Goal: Entertainment & Leisure: Consume media (video, audio)

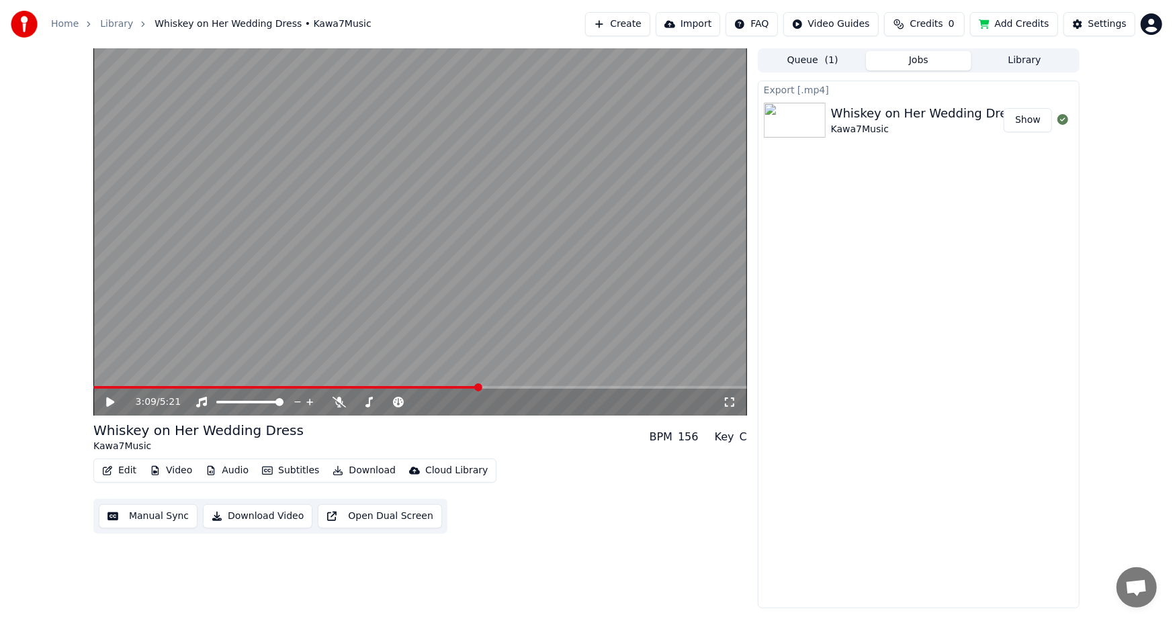
click at [60, 160] on div "3:09 / 5:21 Whiskey on Her Wedding Dress Kawa7Music BPM 156 Key C Edit Video Au…" at bounding box center [586, 328] width 1173 height 560
click at [1018, 119] on button "Show" at bounding box center [1028, 120] width 48 height 24
click at [1034, 113] on button "Show" at bounding box center [1028, 120] width 48 height 24
click at [1026, 21] on button "Add Credits" at bounding box center [1014, 24] width 88 height 24
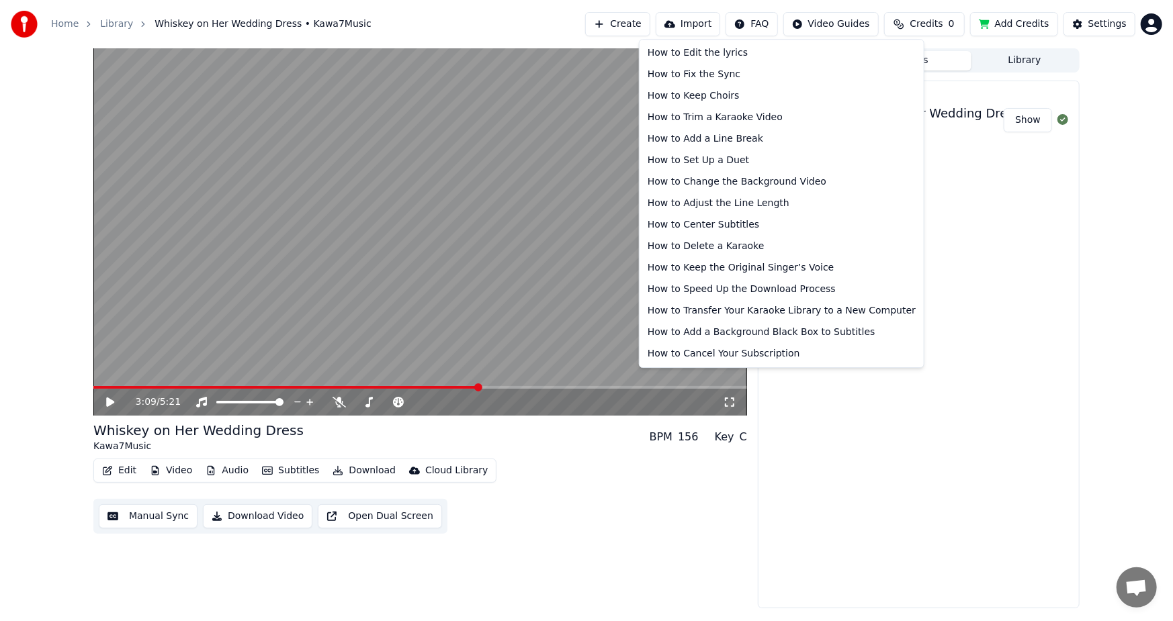
click at [760, 24] on html "Home Library Whiskey on Her Wedding Dress • Kawa7Music Create Import FAQ Video …" at bounding box center [586, 310] width 1173 height 621
click at [1101, 26] on html "Home Library Whiskey on Her Wedding Dress • Kawa7Music Create Import FAQ Video …" at bounding box center [586, 310] width 1173 height 621
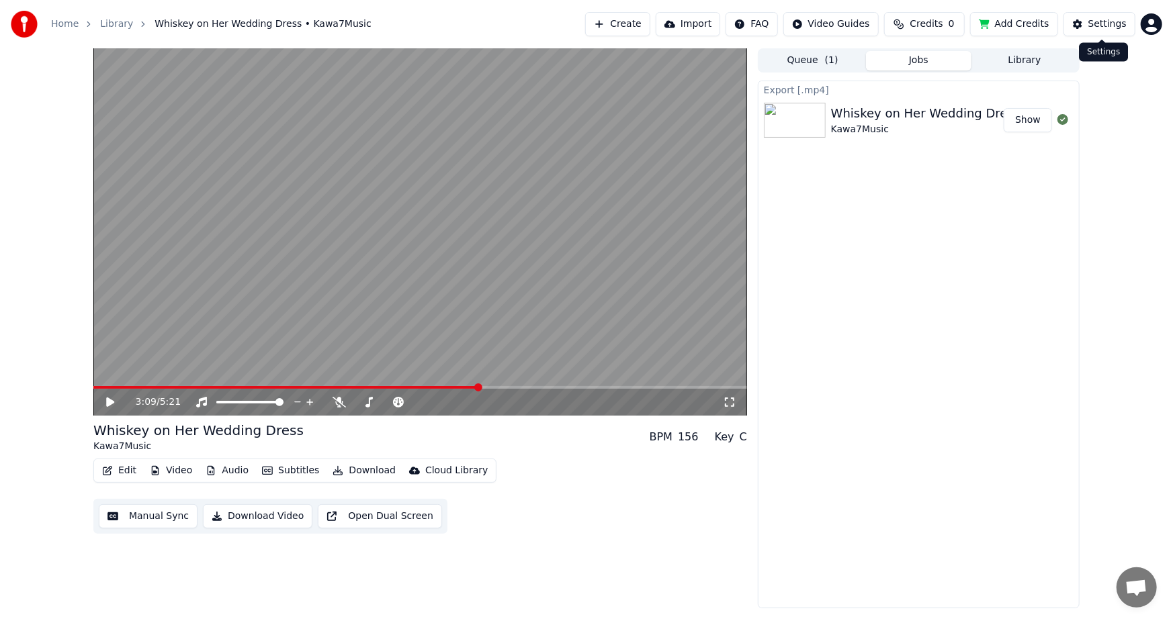
click at [1101, 25] on div "Settings" at bounding box center [1107, 23] width 38 height 13
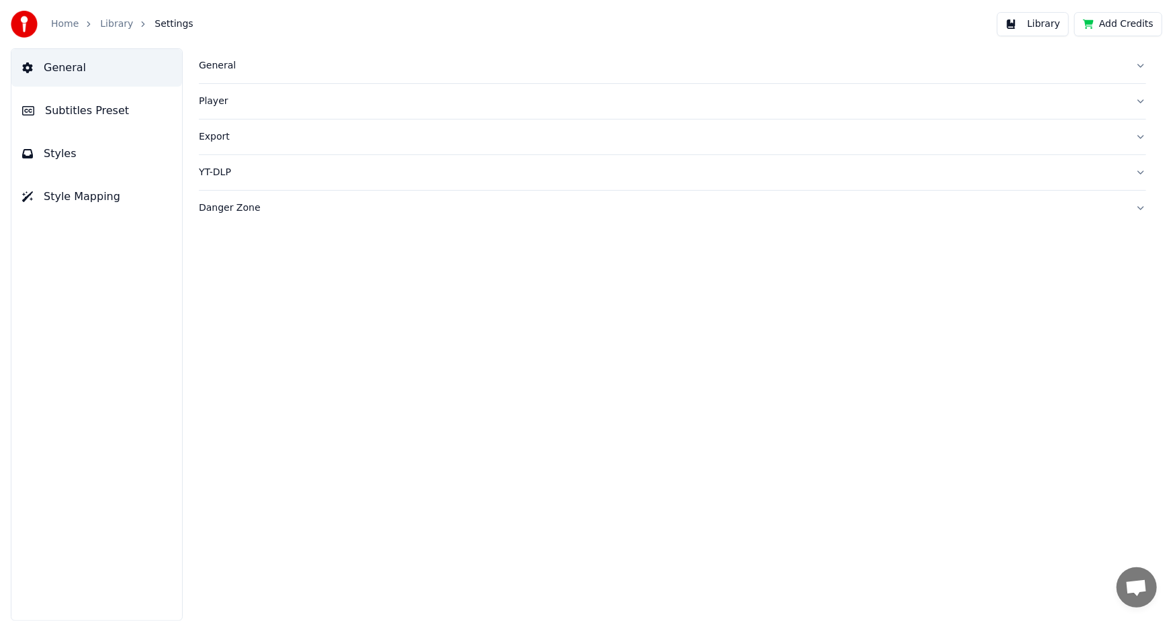
click at [1055, 26] on button "Library" at bounding box center [1033, 24] width 72 height 24
